Goal: Task Accomplishment & Management: Manage account settings

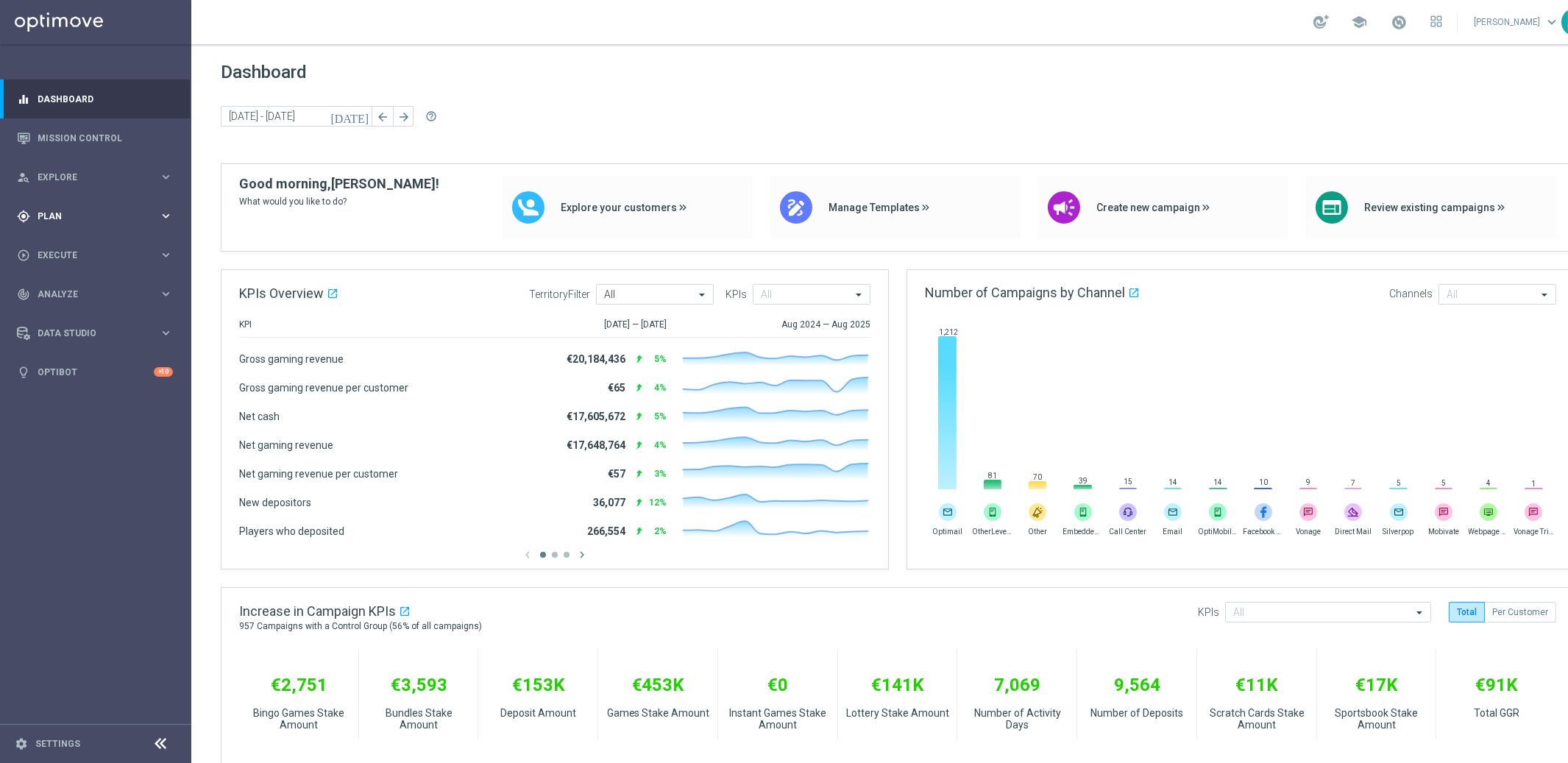
click at [68, 212] on span "Plan" at bounding box center [98, 216] width 122 height 9
click at [75, 247] on link "Target Groups" at bounding box center [95, 246] width 115 height 12
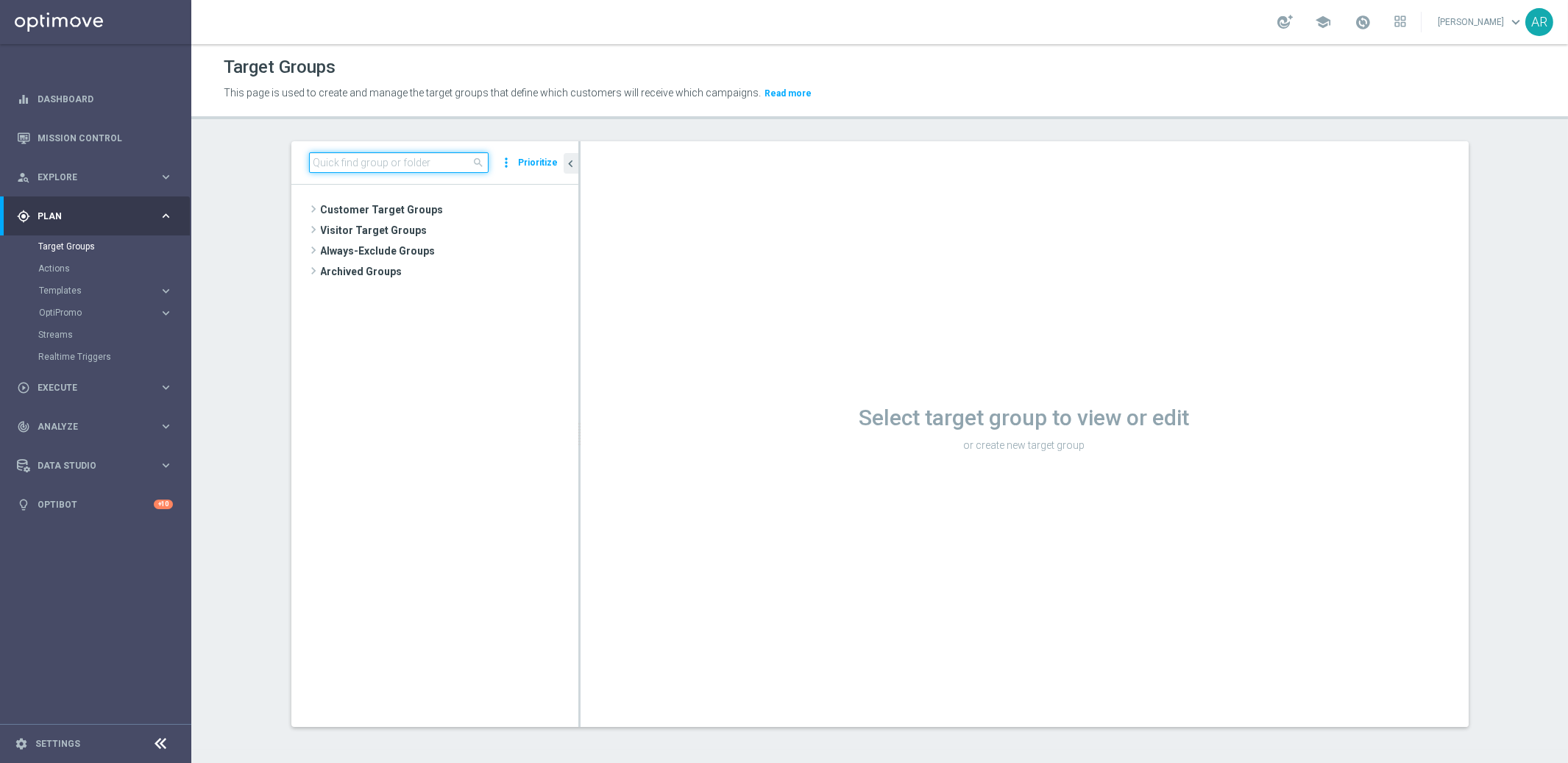
click at [395, 167] on input at bounding box center [399, 162] width 179 height 21
paste input "BR_CAS_VIP_HVC_PlayerIdentification_BigWin_TARGET"
type input "BR_CAS_VIP_HVC_PlayerIdentification_BigWin_TARGET"
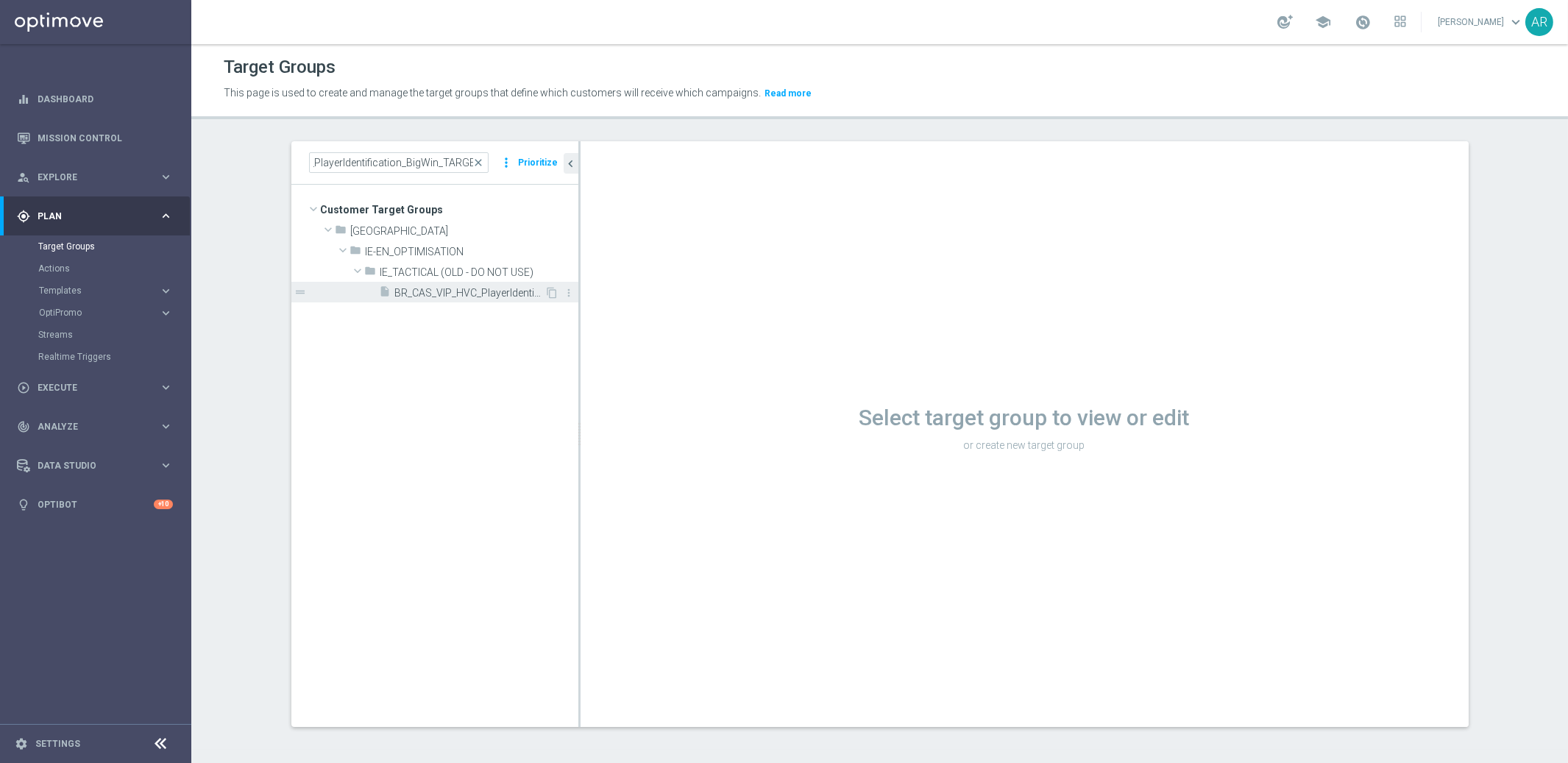
click at [473, 291] on span "BR_CAS_VIP_HVC_PlayerIdentification_BigWin_TARGET" at bounding box center [470, 293] width 150 height 13
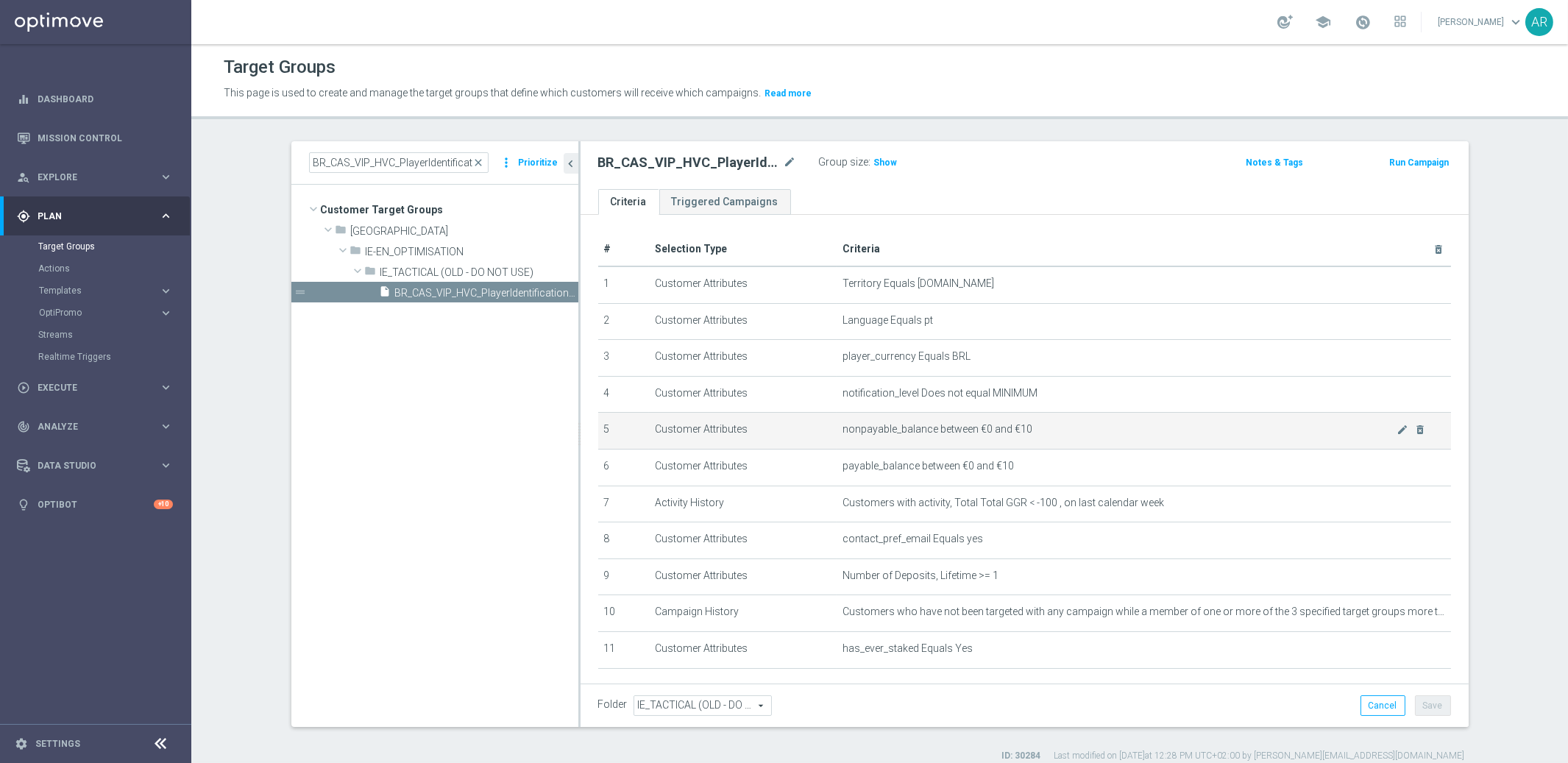
scroll to position [64, 0]
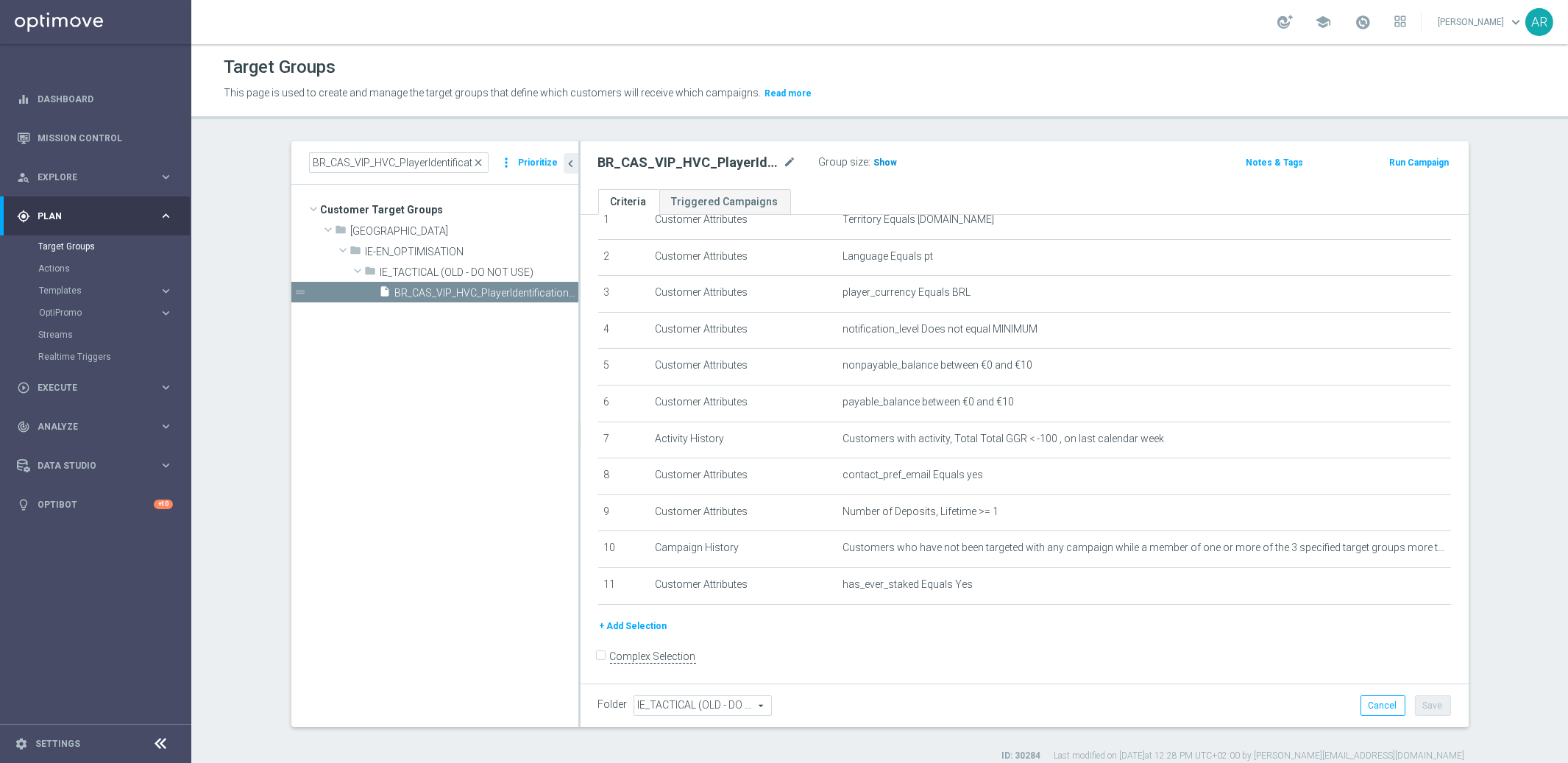
click at [885, 158] on span "Show" at bounding box center [885, 162] width 23 height 10
click at [880, 165] on span "22" at bounding box center [881, 165] width 14 height 14
click at [481, 160] on span "close" at bounding box center [479, 162] width 12 height 12
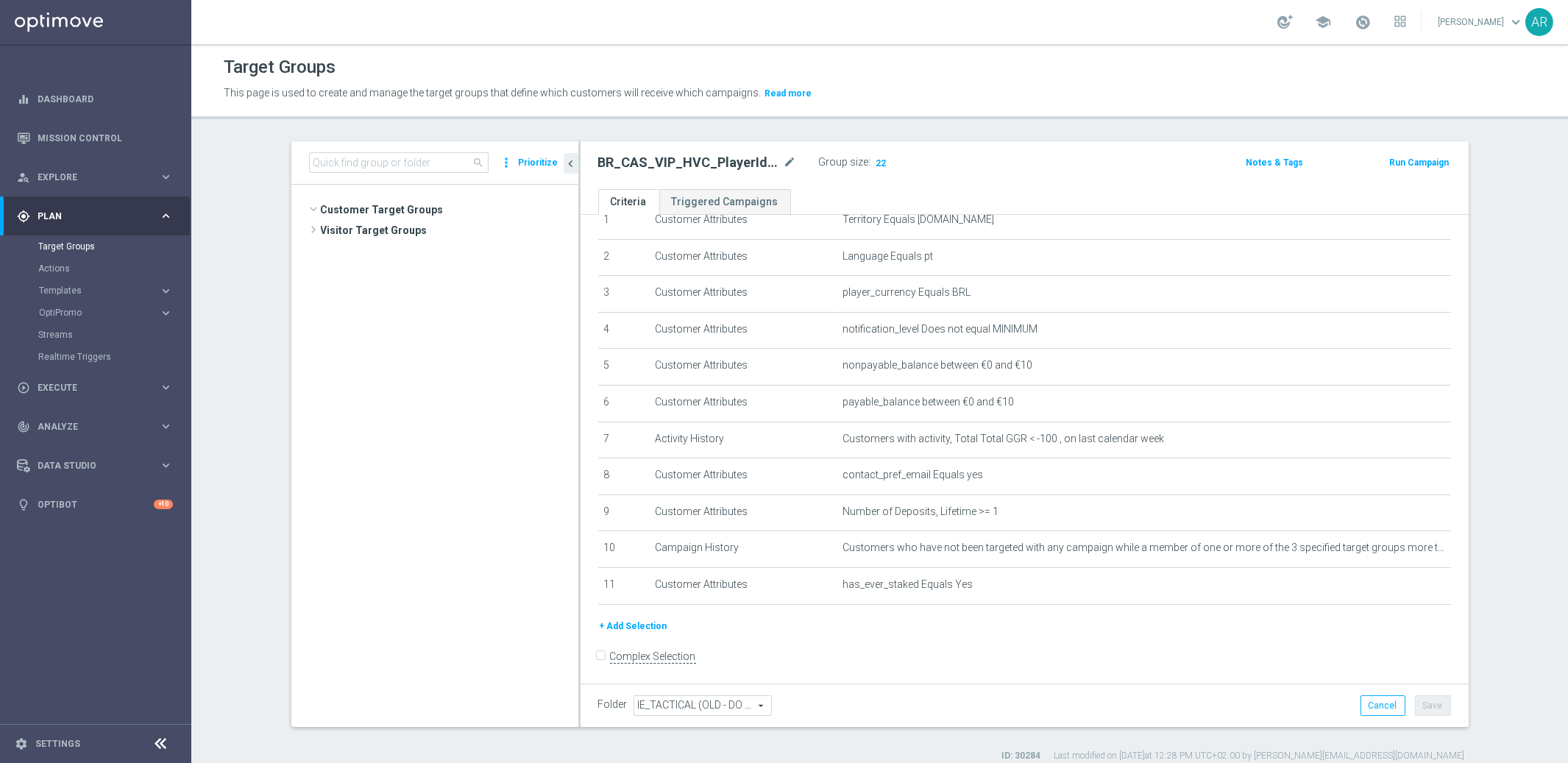
scroll to position [1049, 0]
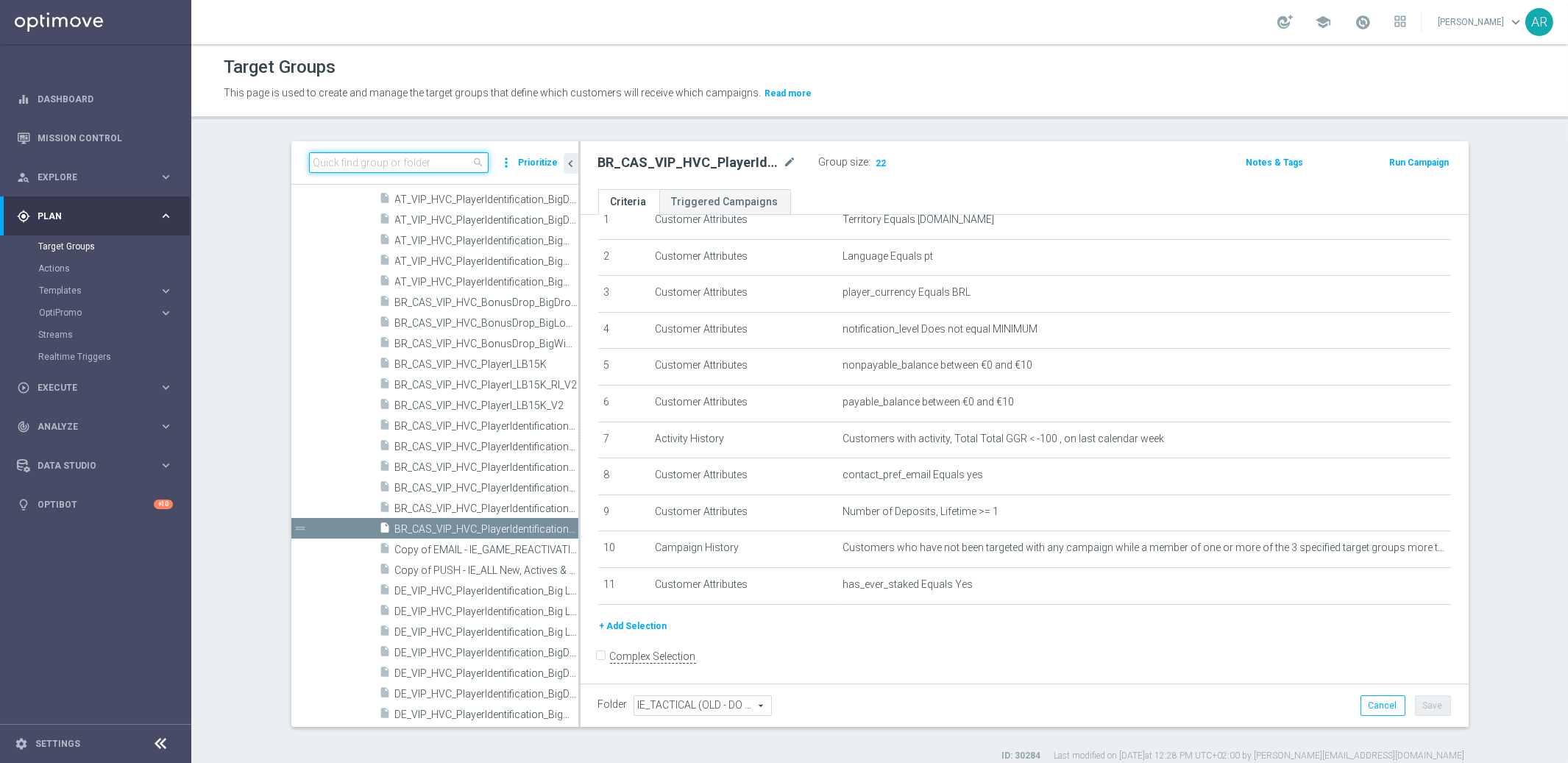
click at [337, 162] on input at bounding box center [399, 162] width 179 height 21
paste input "BR_CAS_VIP_HVC_PlayerIdentification_Big Loss_BigDeps_TARGET"
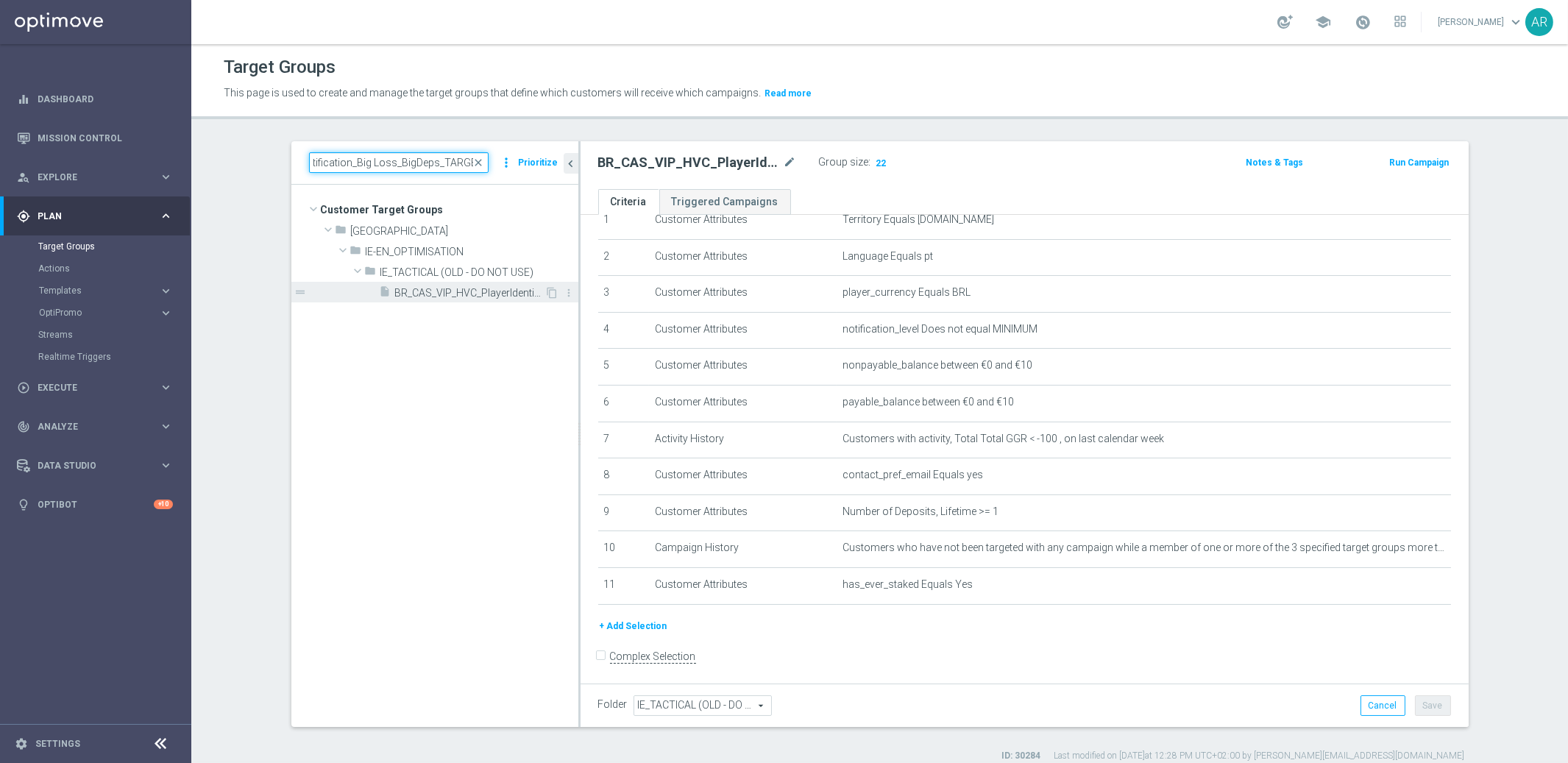
type input "BR_CAS_VIP_HVC_PlayerIdentification_Big Loss_BigDeps_TARGET"
click at [457, 293] on span "BR_CAS_VIP_HVC_PlayerIdentification_Big Loss_BigDeps_TARGET" at bounding box center [470, 293] width 150 height 13
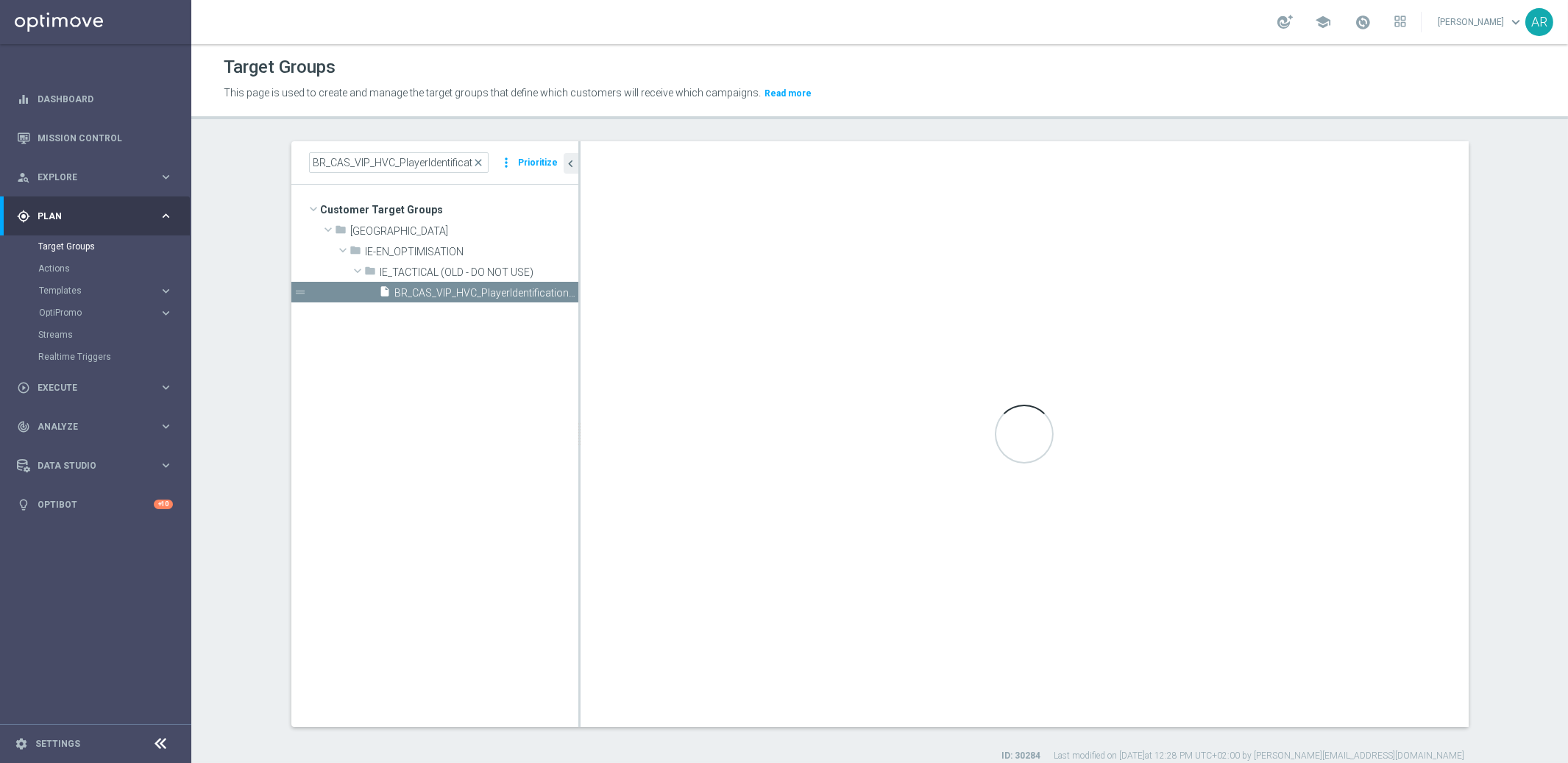
checkbox input "true"
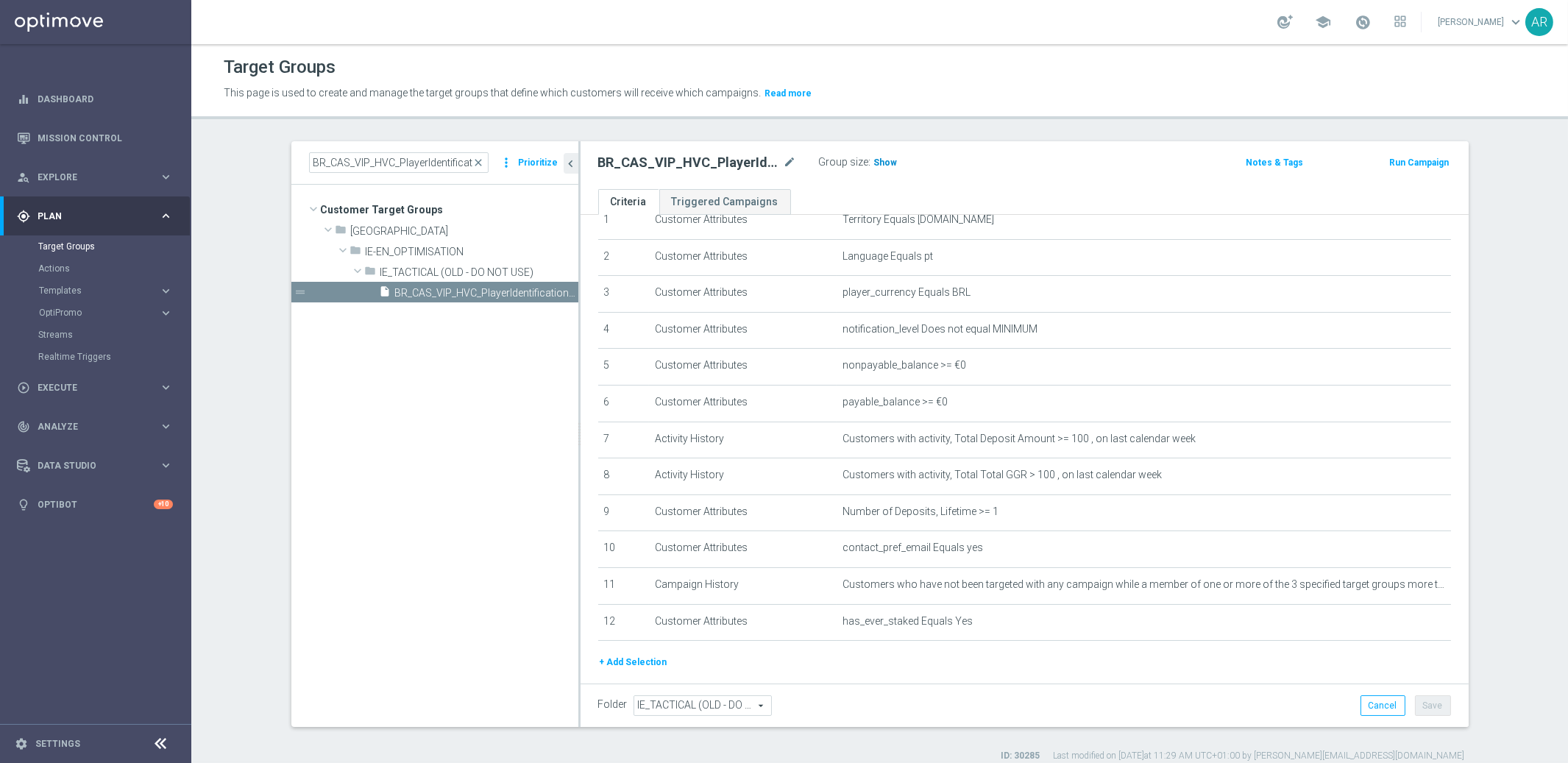
click at [876, 161] on span "Show" at bounding box center [885, 162] width 23 height 10
click at [882, 162] on span "102" at bounding box center [884, 165] width 18 height 14
click at [377, 162] on input "BR_CAS_VIP_HVC_PlayerIdentification_Big Loss_BigDeps_TARGET" at bounding box center [399, 162] width 179 height 21
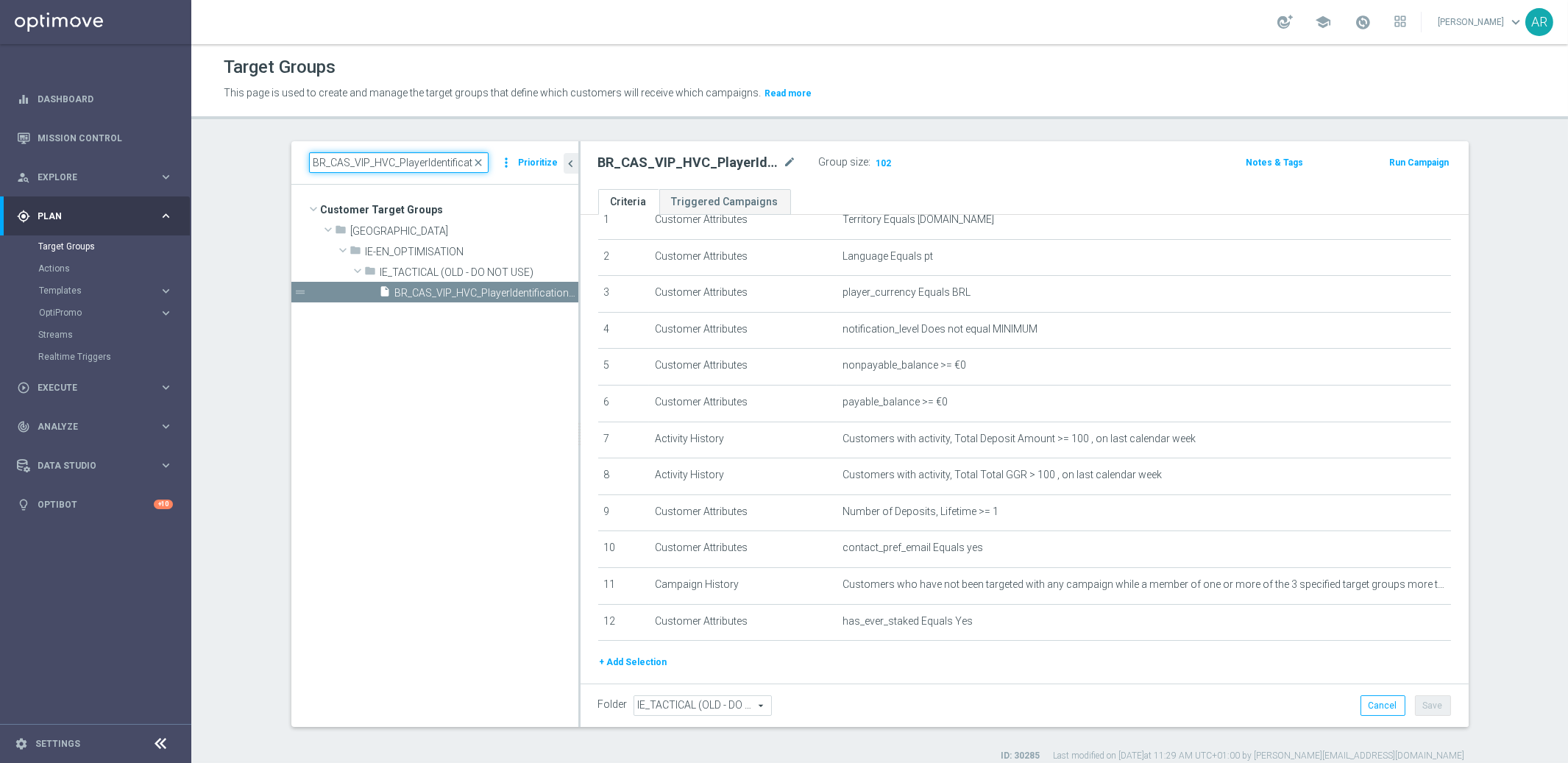
paste input "Drop"
type input "BR_CAS_VIP_HVC_PlayerIdentification_BigDrop_TARGET"
click at [499, 294] on span "BR_CAS_VIP_HVC_PlayerIdentification_BigDrop_TARGET" at bounding box center [470, 293] width 150 height 13
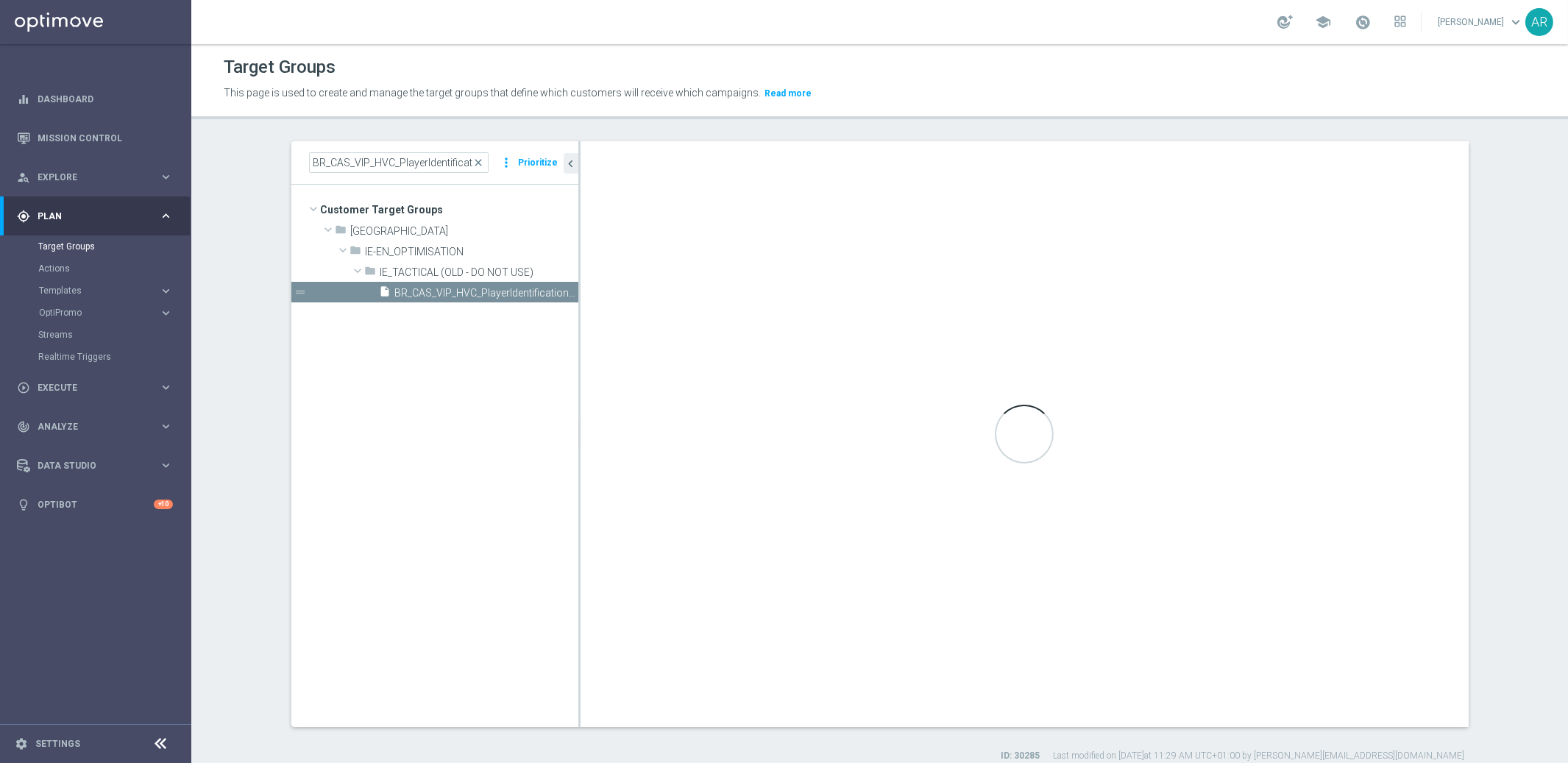
checkbox input "false"
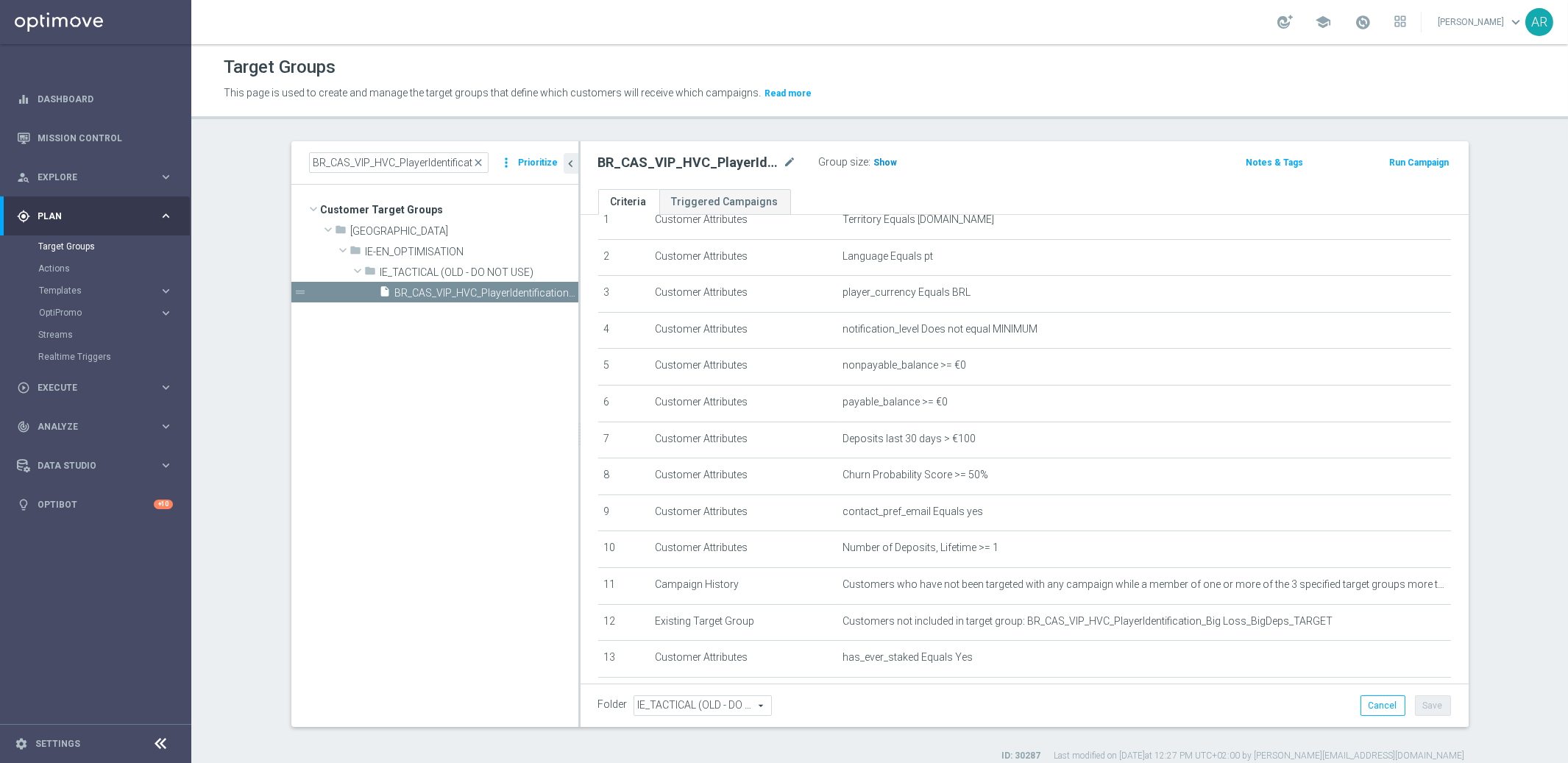
click at [885, 162] on span "Show" at bounding box center [885, 162] width 23 height 10
click at [881, 163] on span "34" at bounding box center [881, 165] width 14 height 14
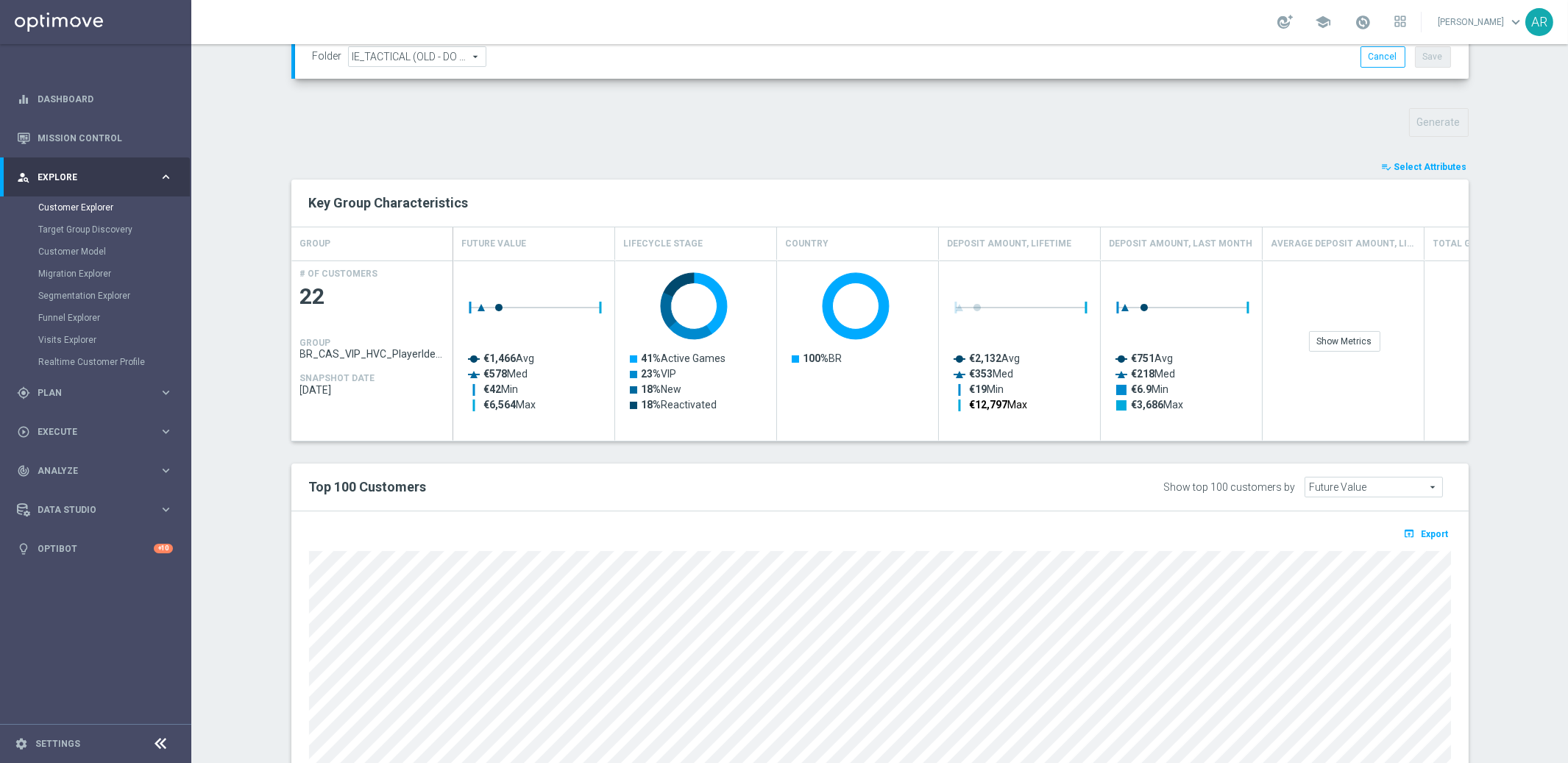
scroll to position [476, 0]
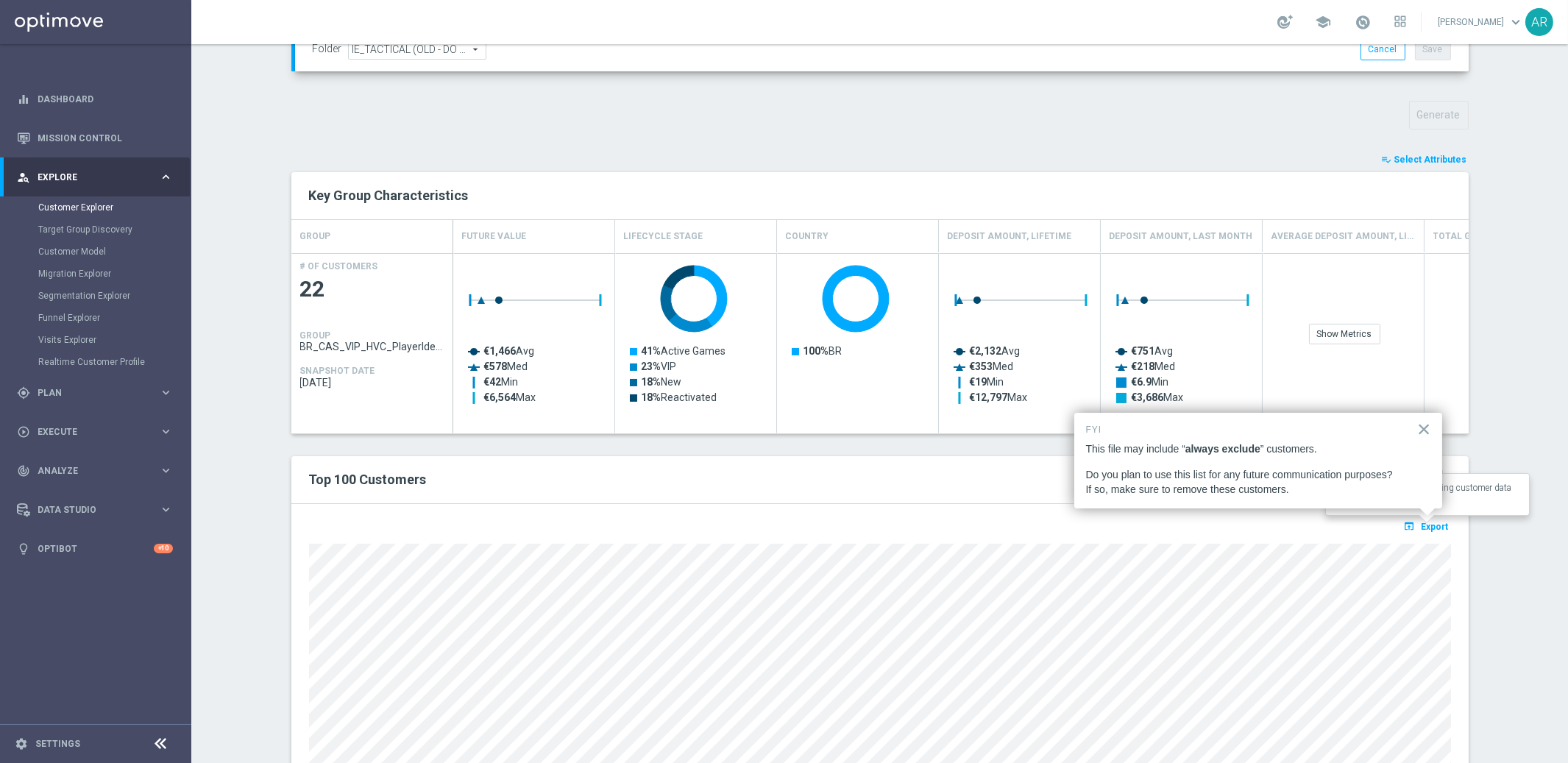
click at [1436, 524] on span "Export" at bounding box center [1435, 527] width 27 height 10
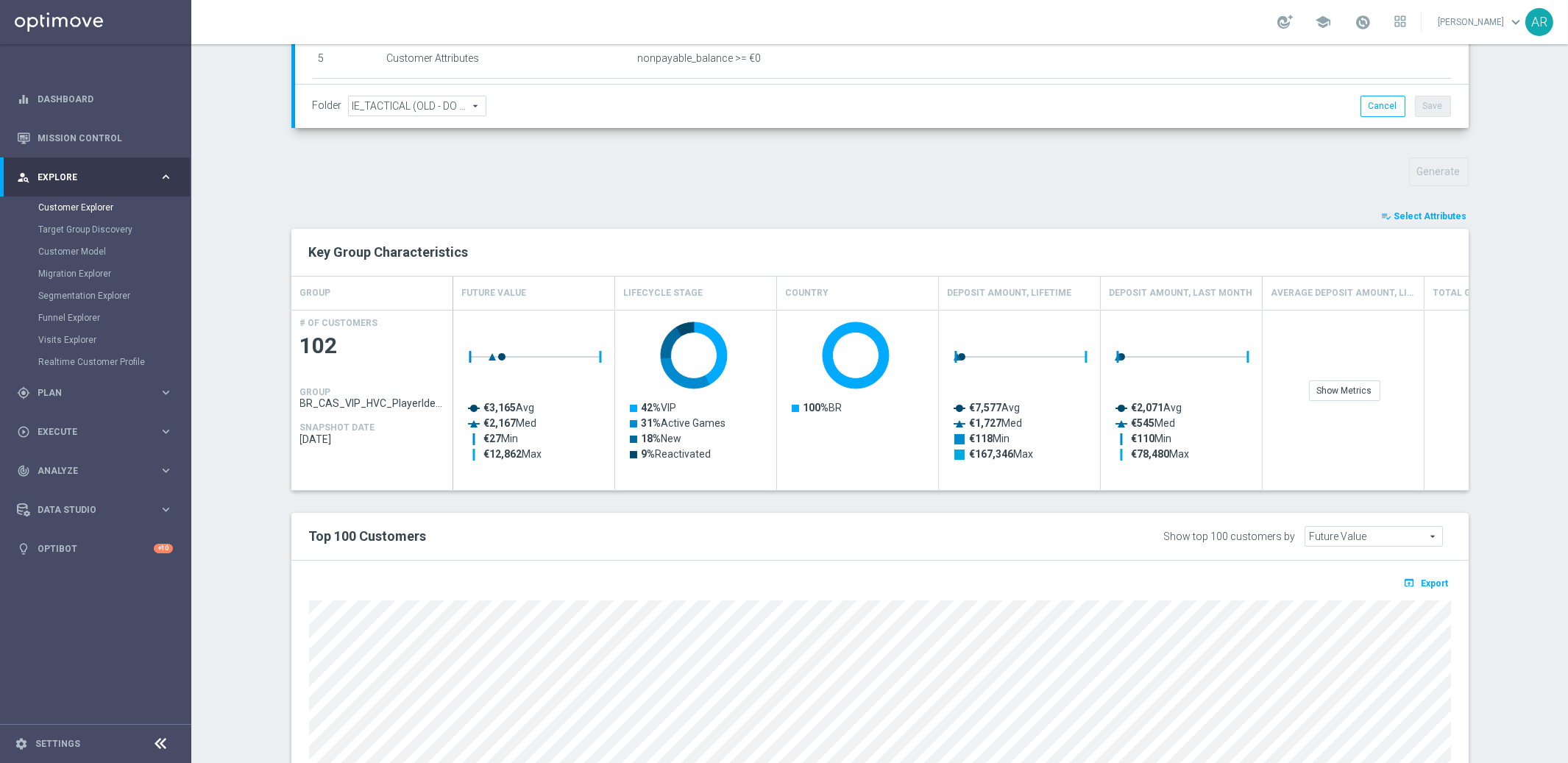
scroll to position [420, 0]
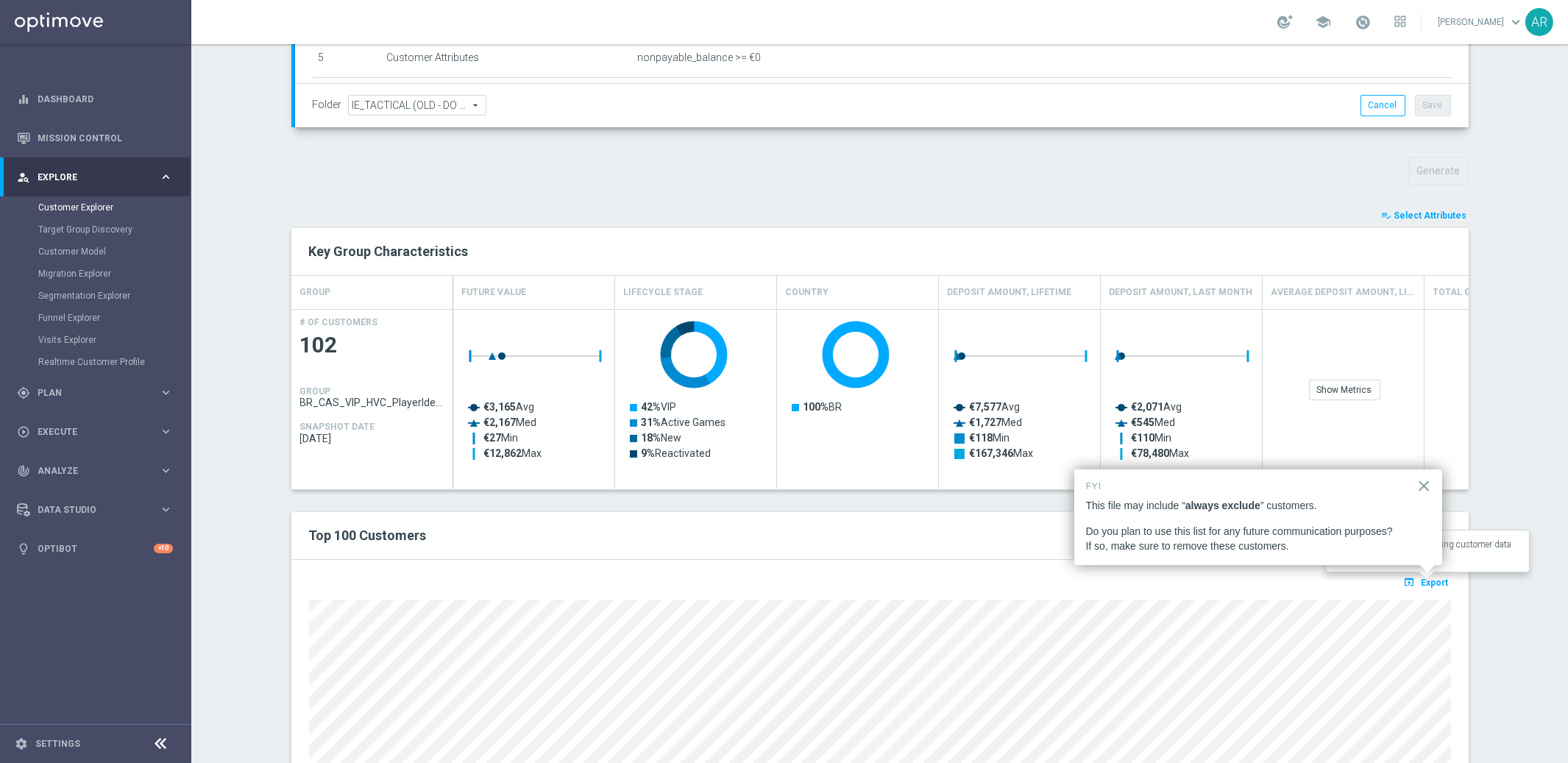
click at [1431, 579] on span "Export" at bounding box center [1435, 583] width 27 height 10
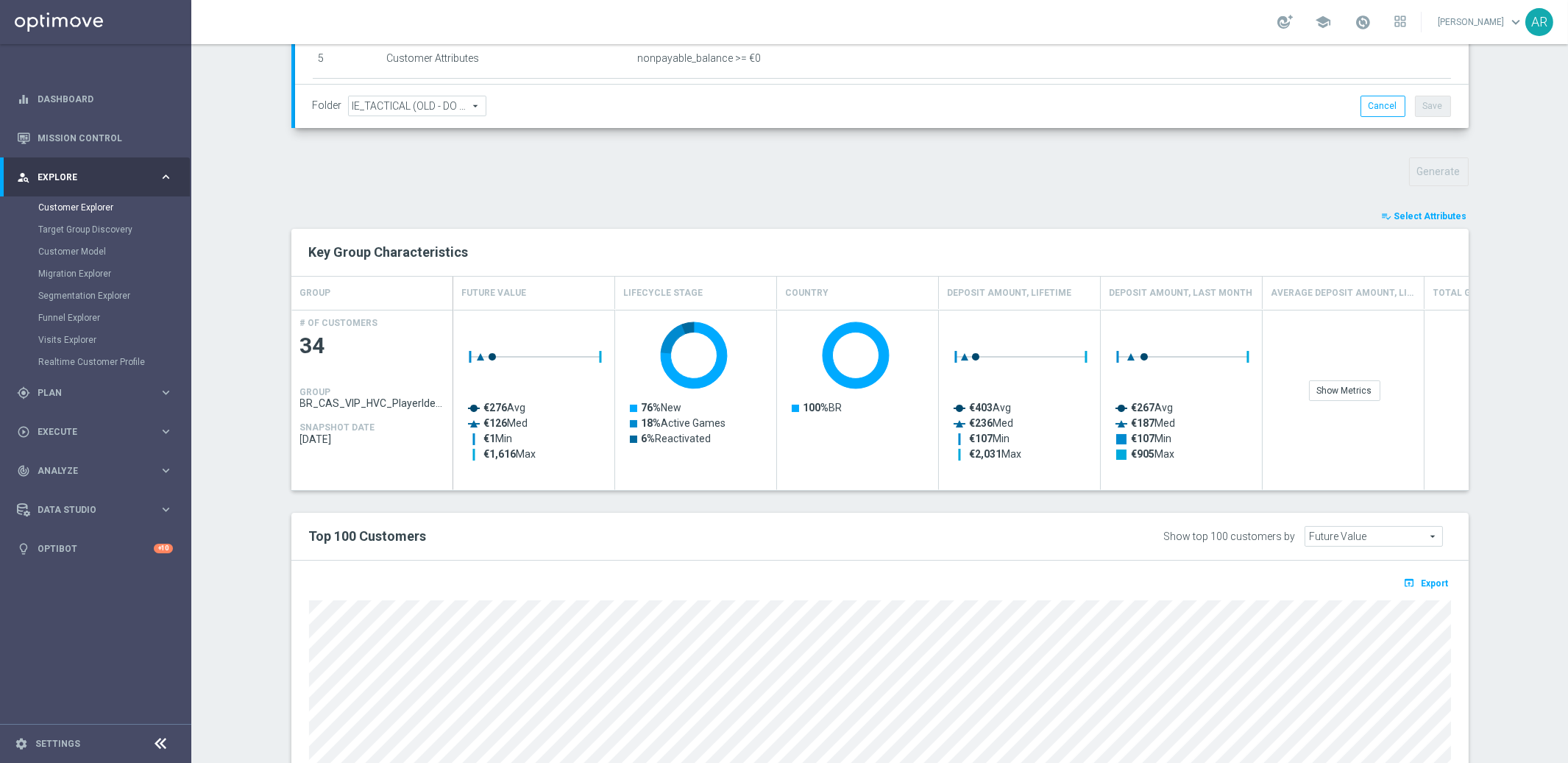
scroll to position [612, 0]
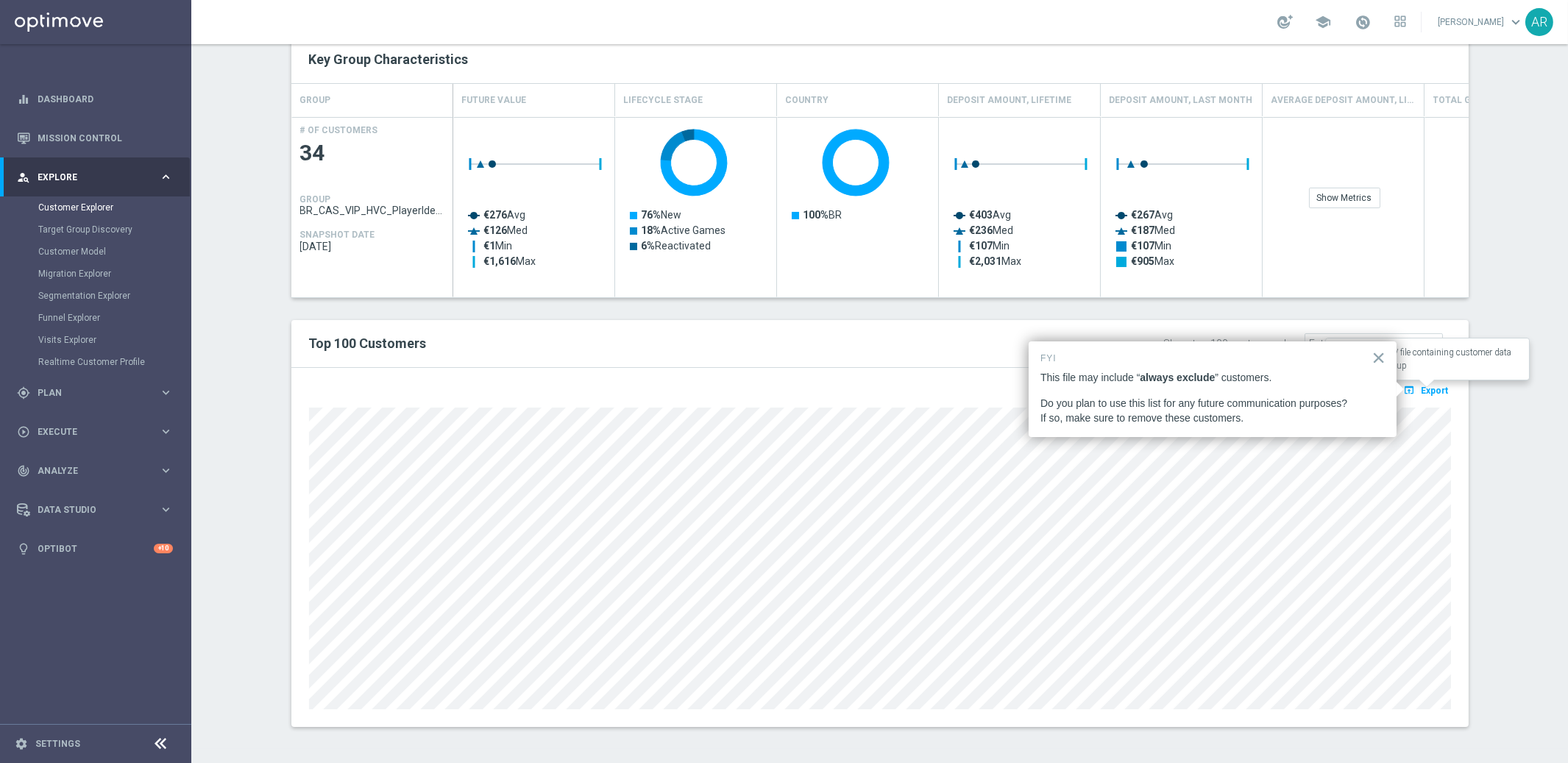
click at [1410, 388] on span "Export" at bounding box center [1435, 391] width 27 height 10
